Goal: Navigation & Orientation: Find specific page/section

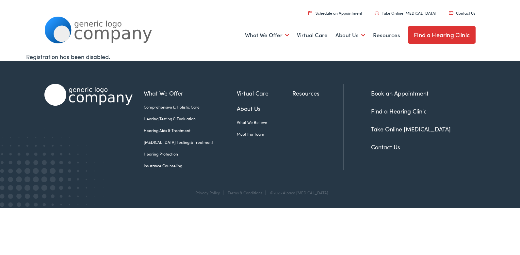
click at [237, 135] on link "Meet the Team" at bounding box center [265, 134] width 56 height 6
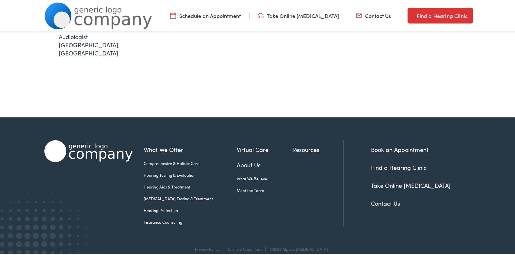
scroll to position [253, 0]
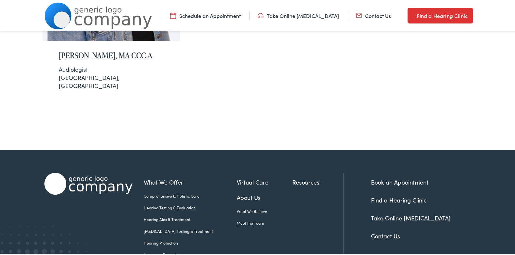
click at [395, 231] on link "Contact Us" at bounding box center [385, 235] width 29 height 8
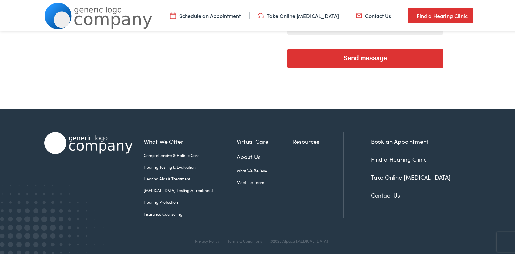
scroll to position [91, 0]
